Goal: Communication & Community: Connect with others

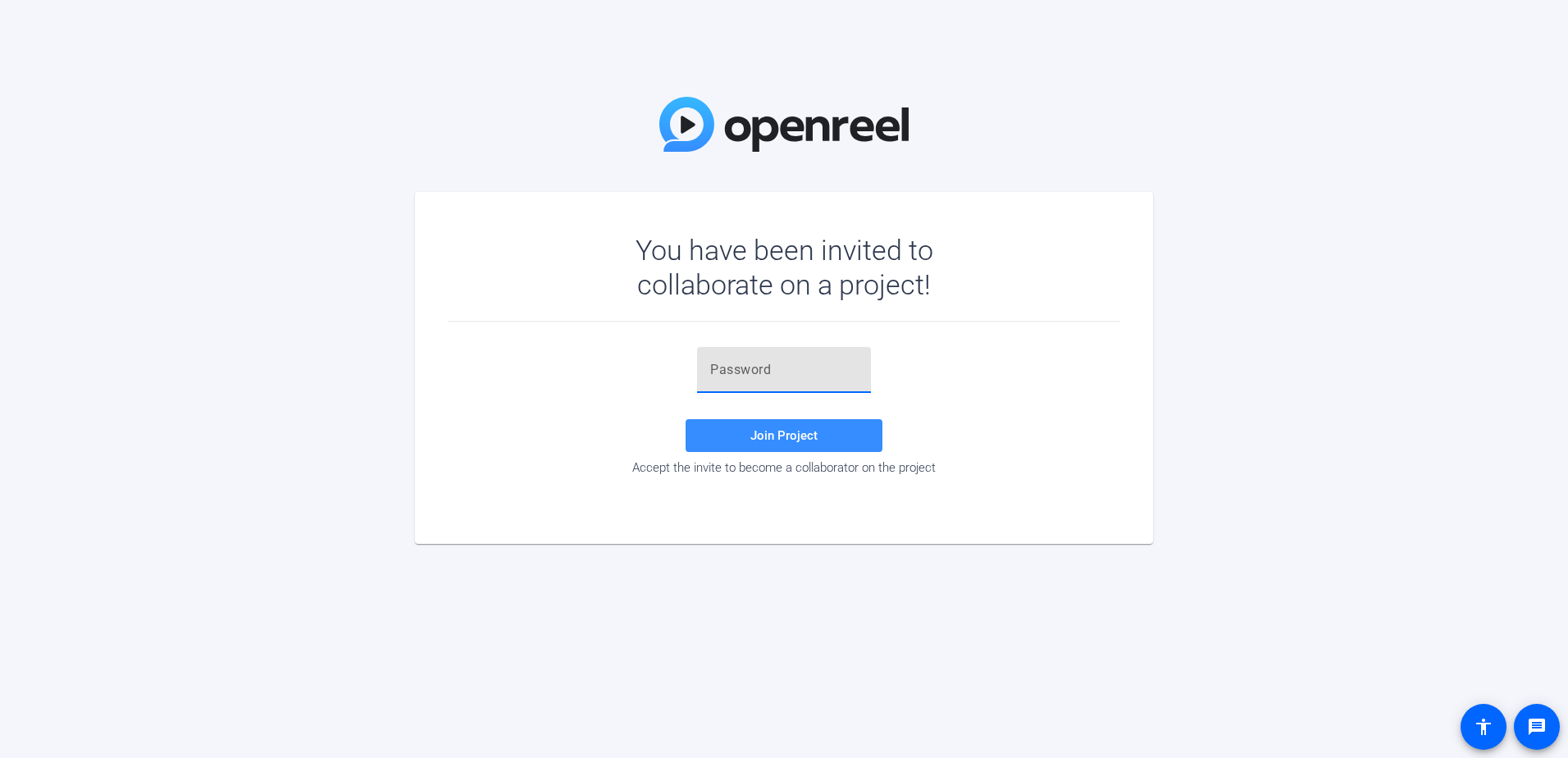
click at [773, 372] on input "text" at bounding box center [784, 370] width 148 height 20
type input "BCZ!45"
click at [791, 438] on span "Join Project" at bounding box center [784, 436] width 67 height 15
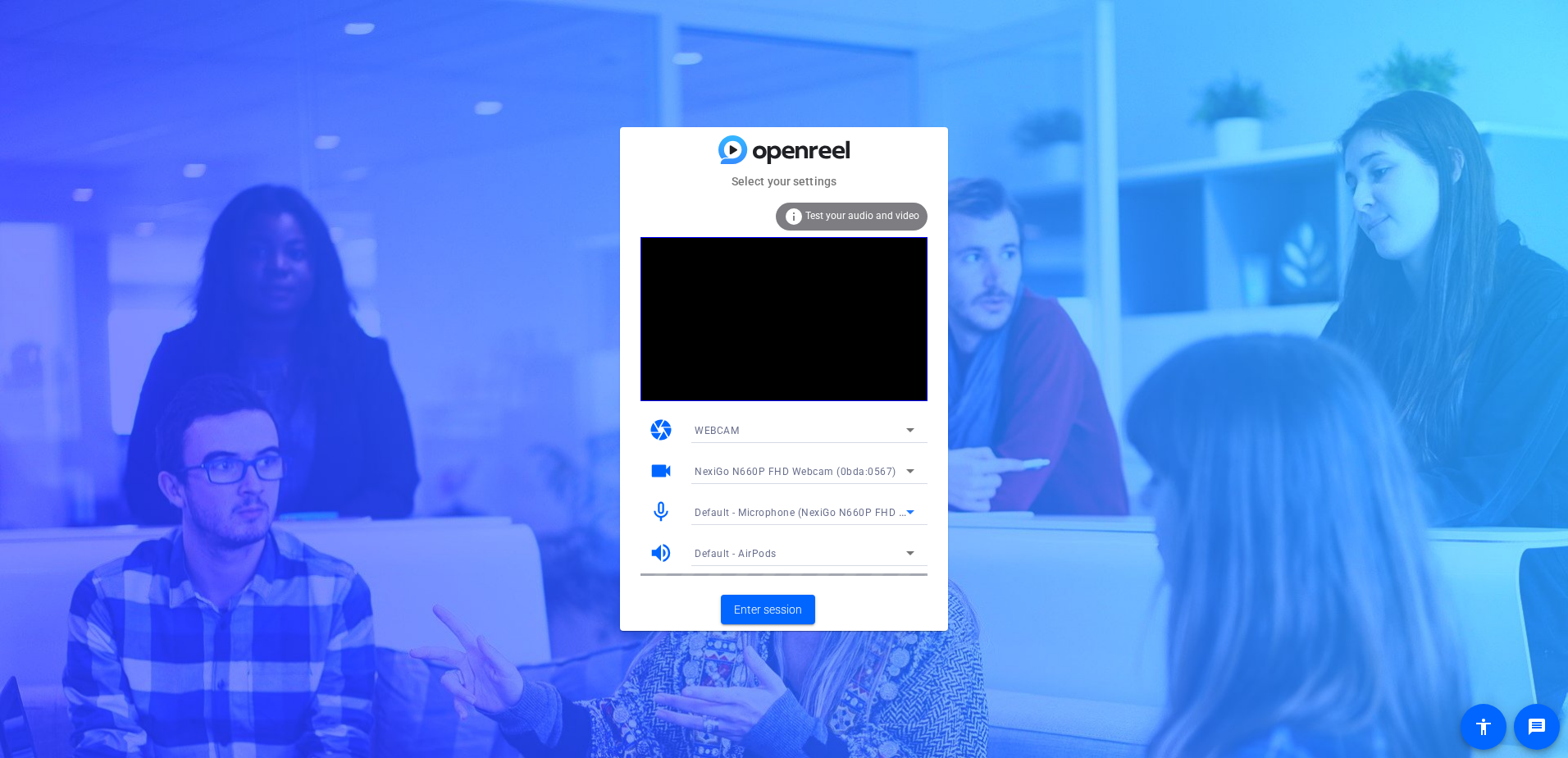
click at [893, 510] on span "Default - Microphone (NexiGo N660P FHD Webcam Audio) (0bda:0567)" at bounding box center [865, 512] width 343 height 13
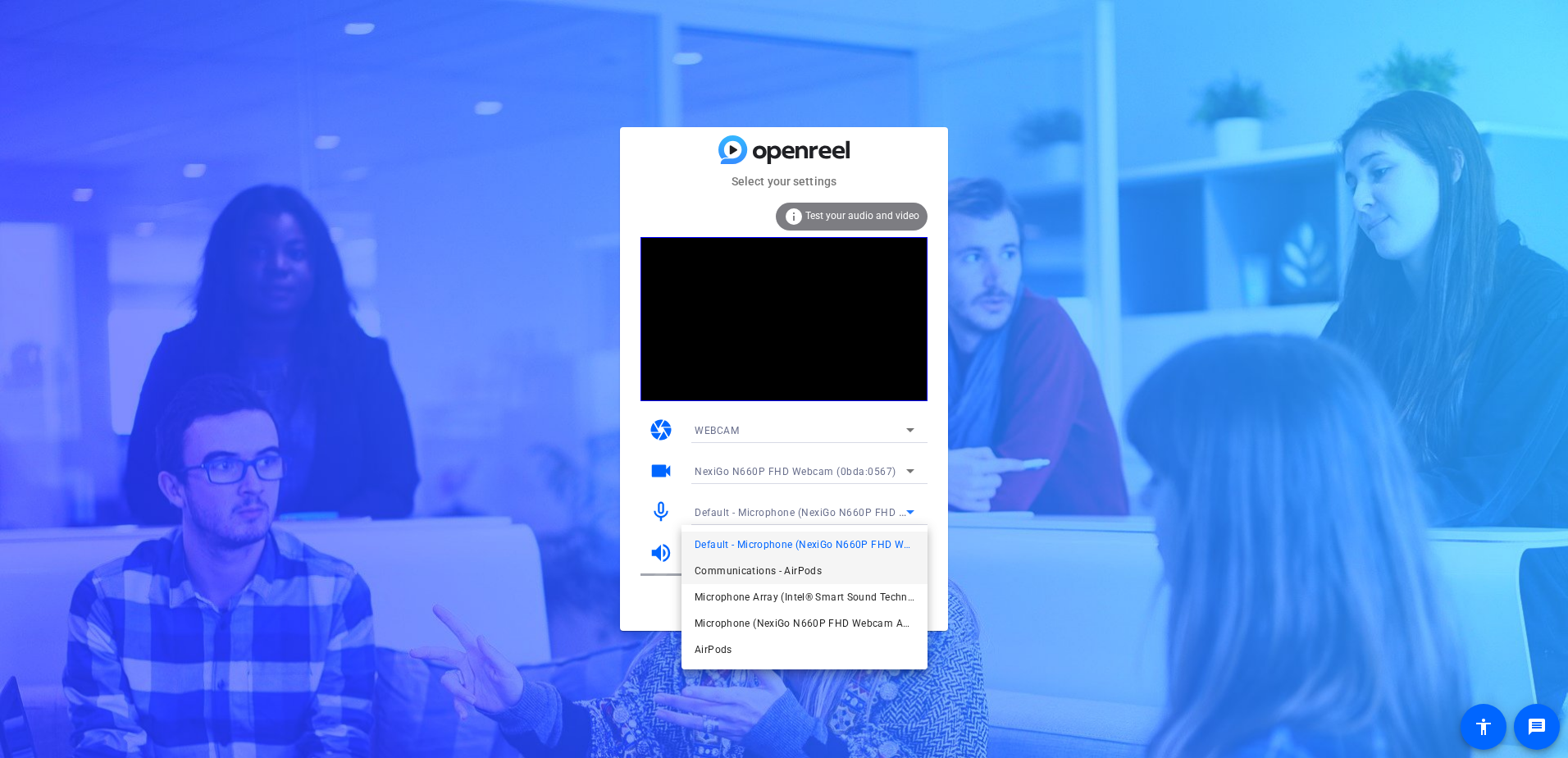
click at [814, 565] on span "Communications - AirPods" at bounding box center [758, 571] width 127 height 20
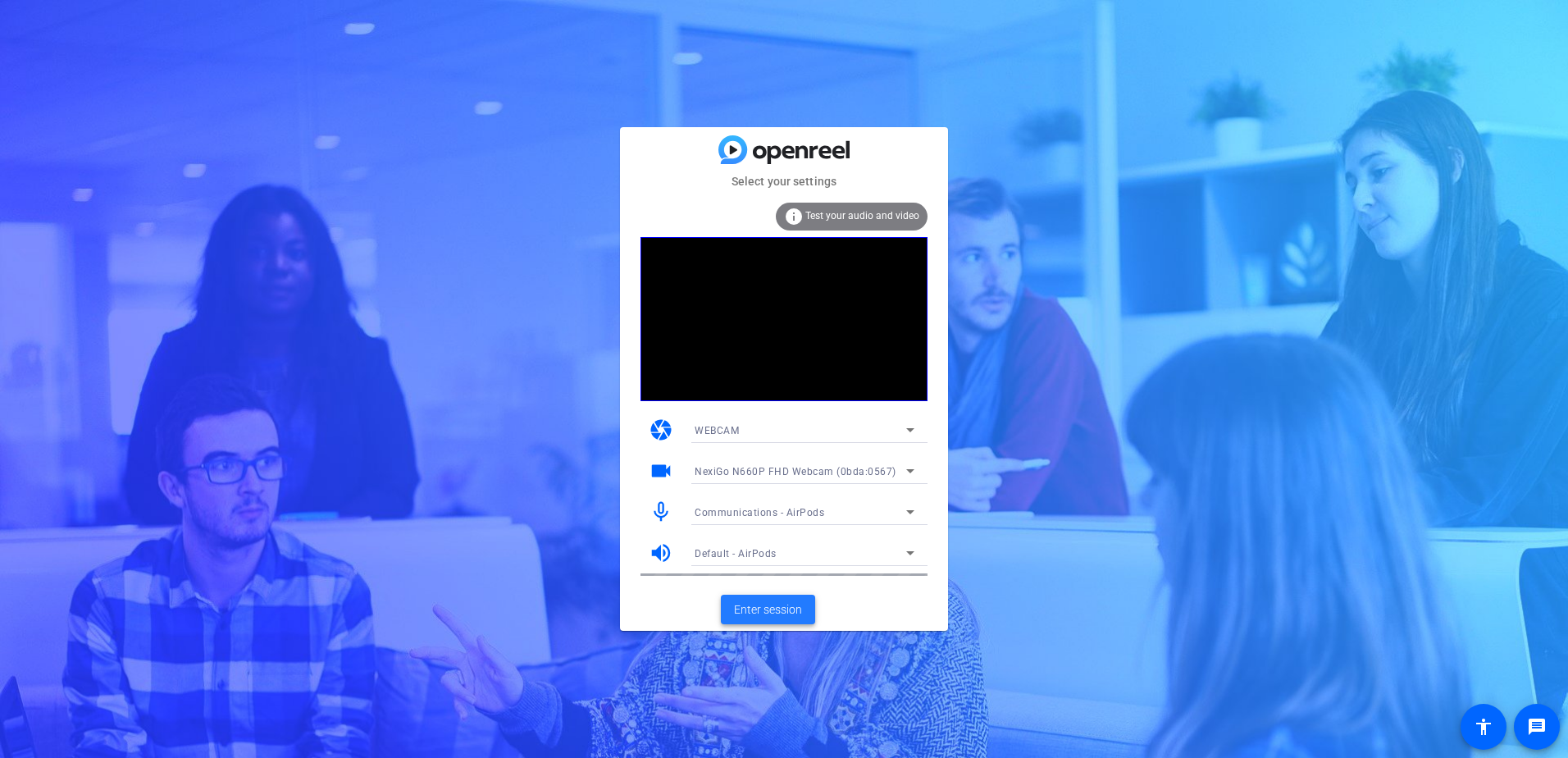
click at [753, 608] on span "Enter session" at bounding box center [768, 609] width 68 height 17
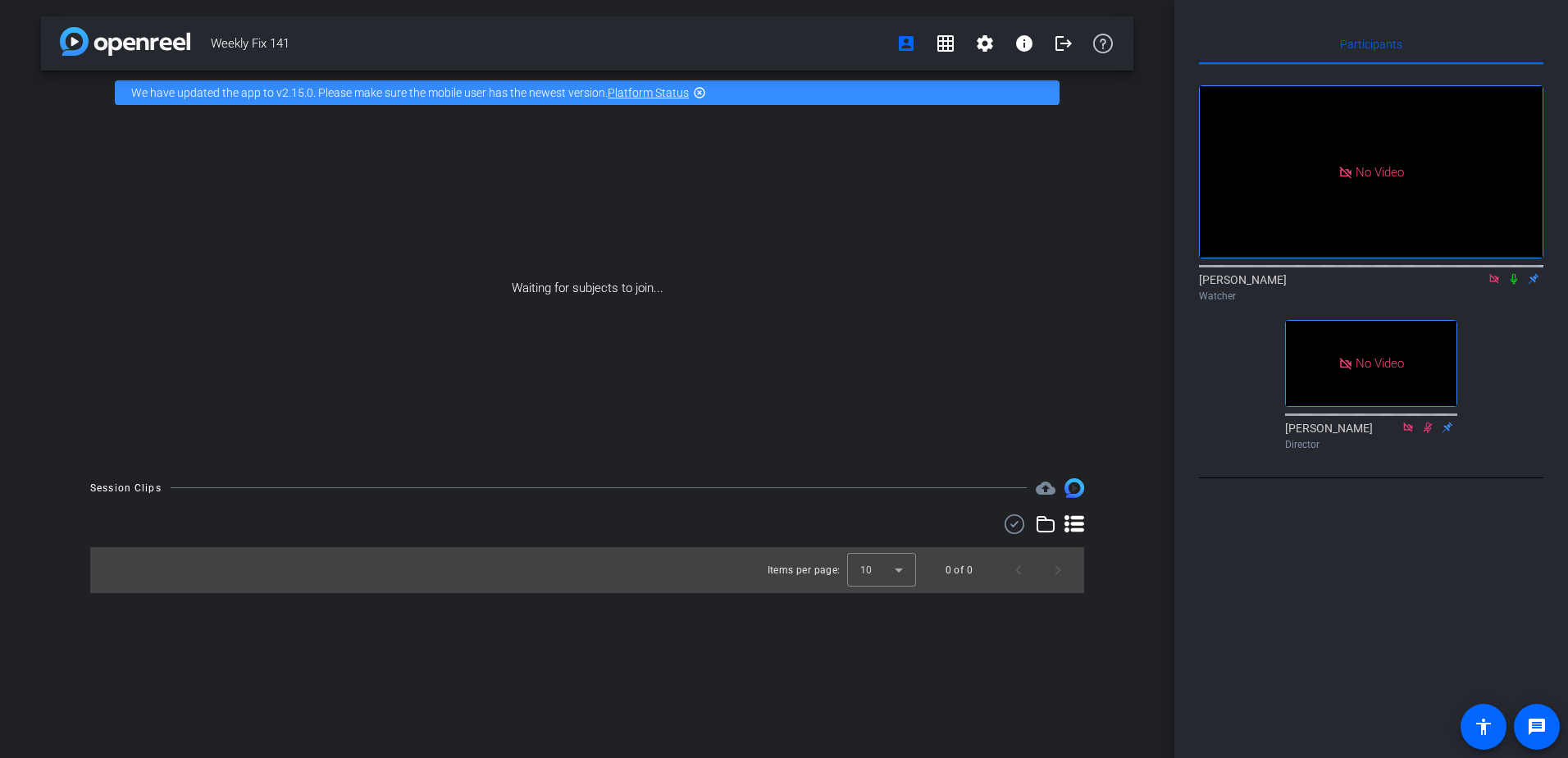
click at [1494, 284] on icon at bounding box center [1494, 279] width 13 height 12
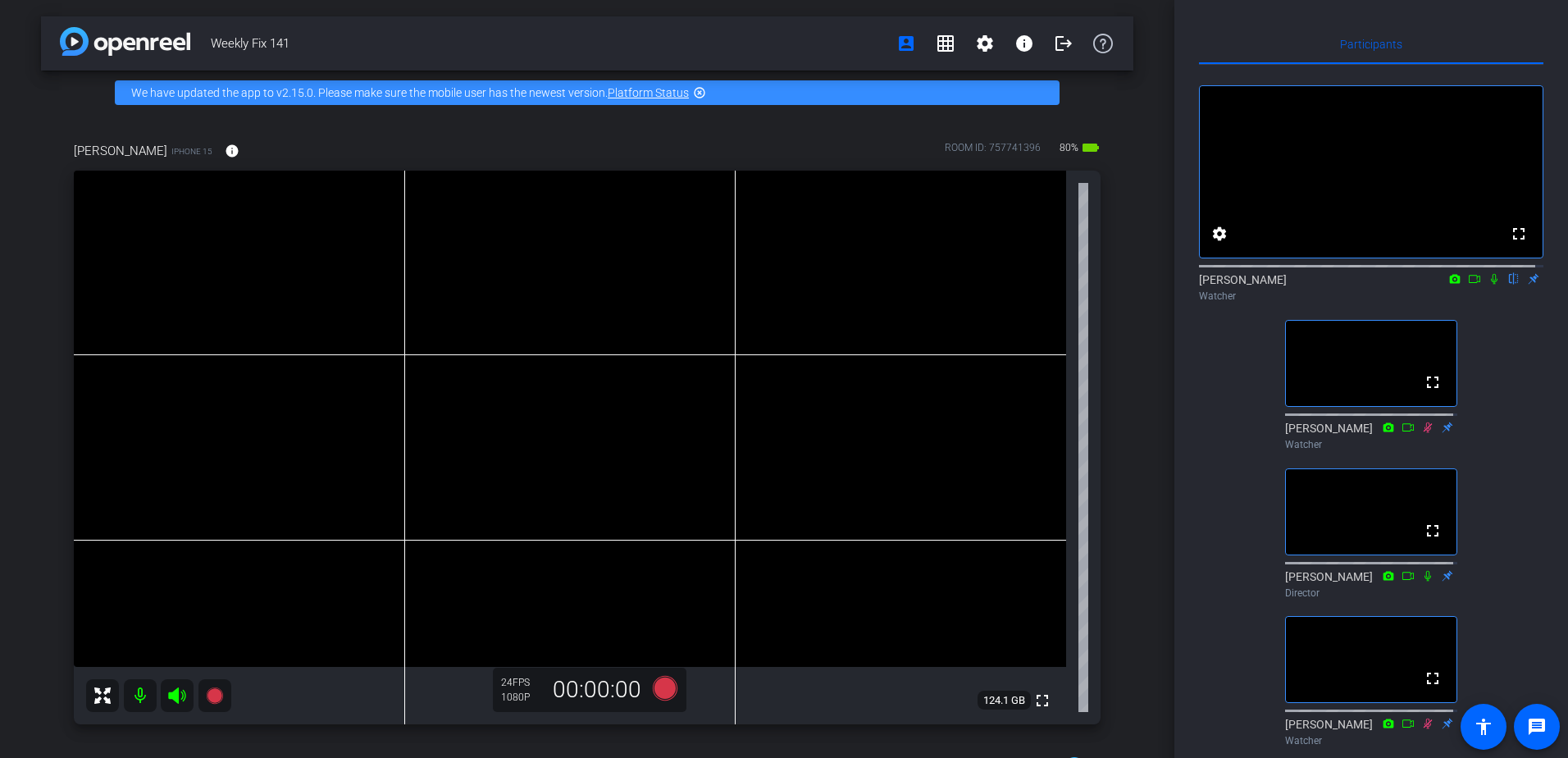
click at [1488, 284] on icon at bounding box center [1494, 279] width 13 height 12
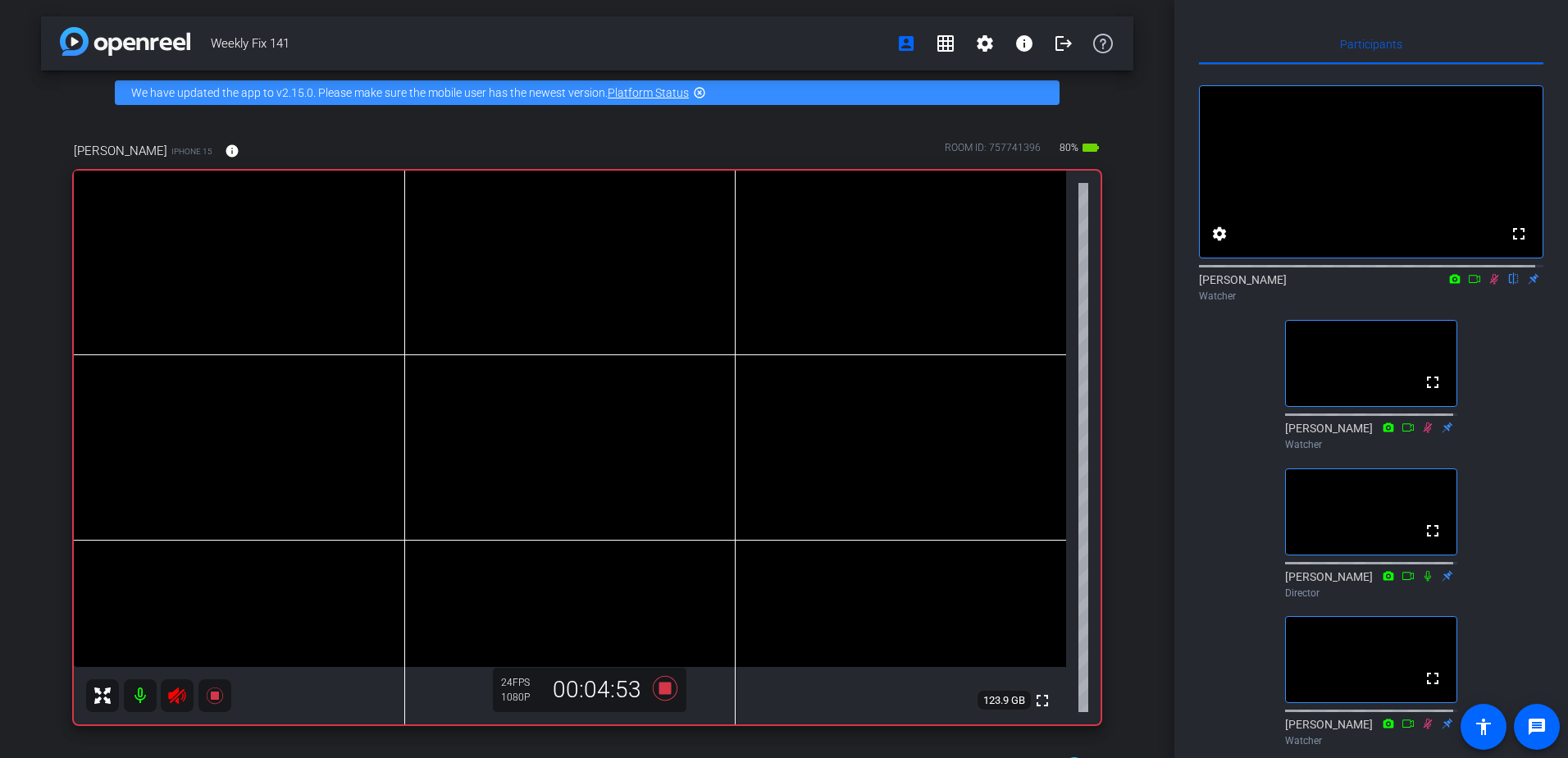
click at [1489, 284] on icon at bounding box center [1494, 279] width 13 height 12
